Goal: Task Accomplishment & Management: Manage account settings

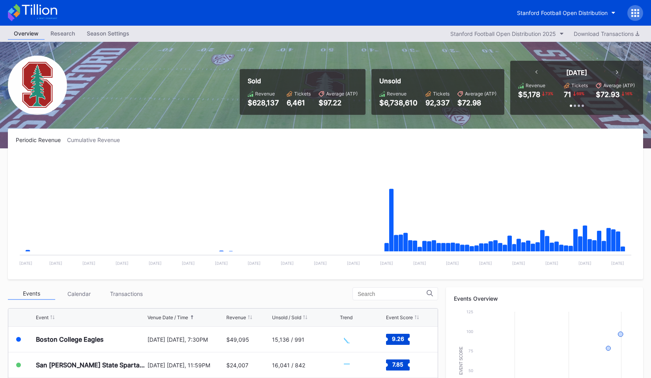
click at [633, 11] on icon at bounding box center [635, 13] width 8 height 8
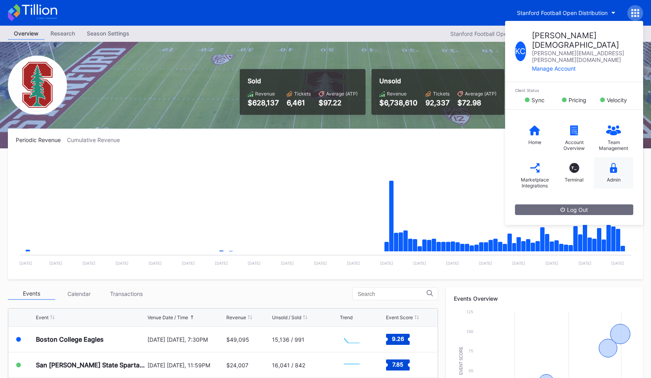
click at [616, 157] on div "Admin" at bounding box center [613, 173] width 39 height 32
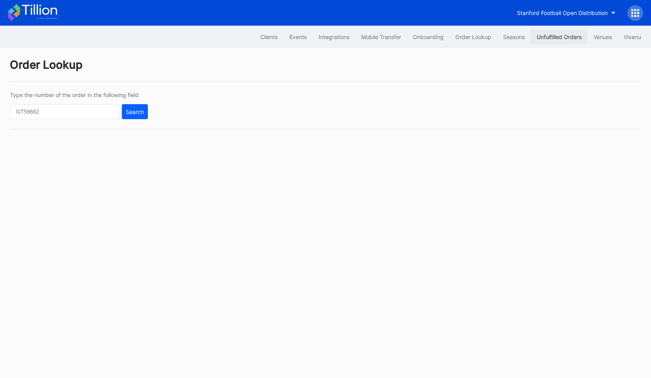
click at [552, 41] on button "Unfulfilled Orders" at bounding box center [559, 37] width 57 height 15
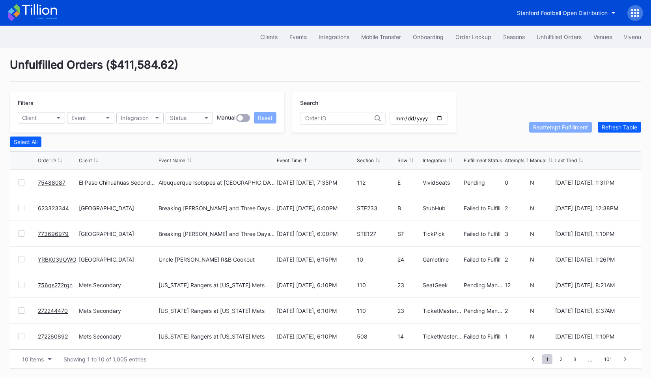
click at [48, 185] on link "75488087" at bounding box center [52, 182] width 28 height 7
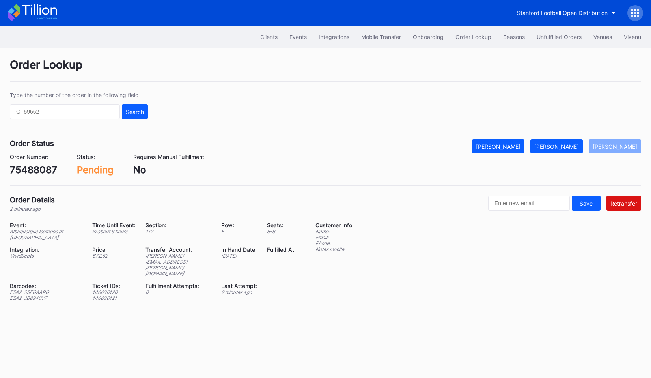
click at [96, 252] on div "Price:" at bounding box center [113, 249] width 43 height 7
click at [97, 259] on div "$ 72.52" at bounding box center [113, 256] width 43 height 6
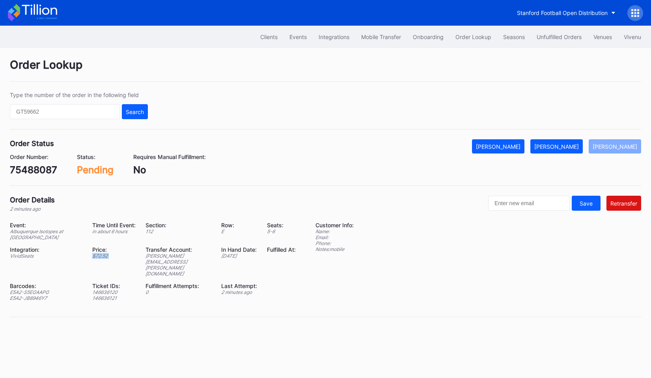
click at [97, 259] on div "$ 72.52" at bounding box center [113, 256] width 43 height 6
click at [90, 242] on div "Event: Albuquerque Isotopes at El Paso Chihuahuas Time Until Event: in about 6 …" at bounding box center [158, 264] width 296 height 85
click at [95, 260] on div "Event: Albuquerque Isotopes at El Paso Chihuahuas Time Until Event: in about 6 …" at bounding box center [158, 264] width 296 height 85
click at [103, 253] on div "$ 72.52" at bounding box center [113, 256] width 43 height 6
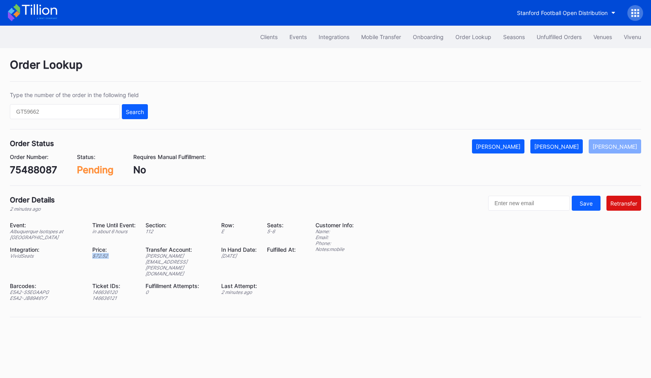
click at [103, 253] on div "$ 72.52" at bounding box center [113, 256] width 43 height 6
click at [106, 208] on div "Order Details 2 minutes ago Save Retransfer" at bounding box center [325, 204] width 631 height 16
click at [99, 250] on div "Price:" at bounding box center [113, 249] width 43 height 7
click at [100, 258] on div "$ 72.52" at bounding box center [113, 256] width 43 height 6
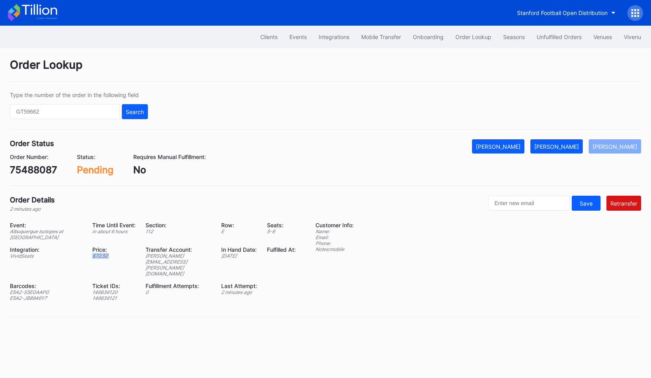
click at [100, 258] on div "$ 72.52" at bounding box center [113, 256] width 43 height 6
click at [97, 257] on div "$ 72.52" at bounding box center [113, 256] width 43 height 6
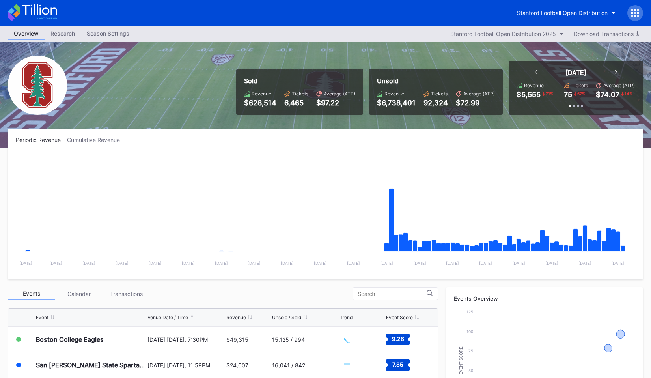
click at [632, 8] on div at bounding box center [635, 13] width 16 height 16
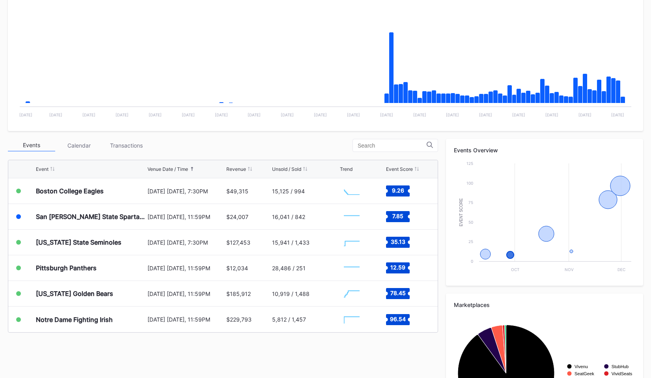
scroll to position [160, 0]
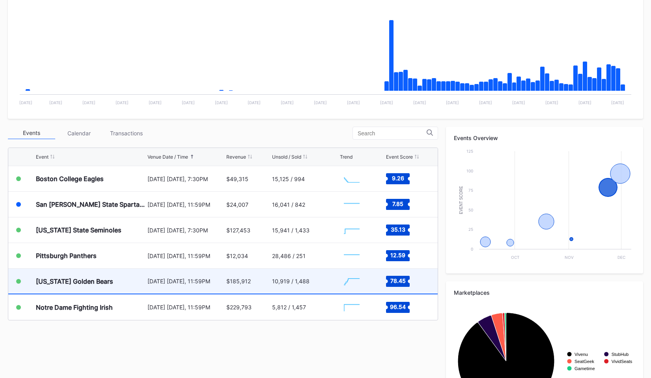
click at [290, 281] on div "10,919 / 1,488" at bounding box center [290, 281] width 37 height 7
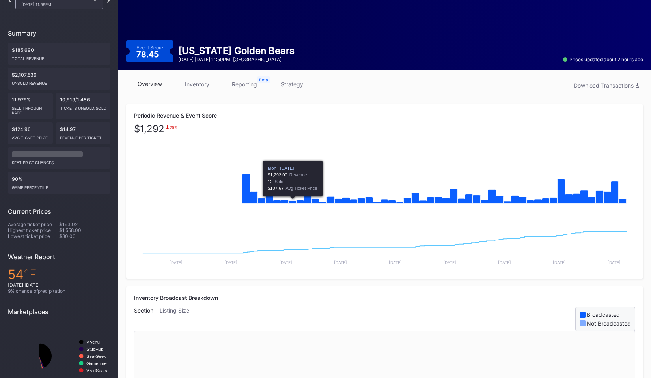
scroll to position [71, 0]
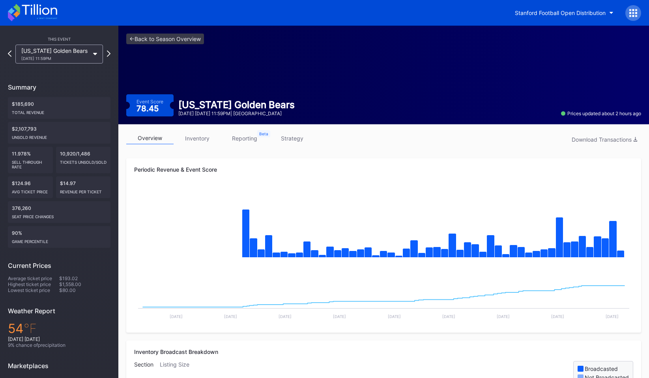
click at [474, 70] on div "<- Back to Season Overview Event Score 78.45 California Golden Bears November 2…" at bounding box center [383, 75] width 530 height 99
